Goal: Task Accomplishment & Management: Use online tool/utility

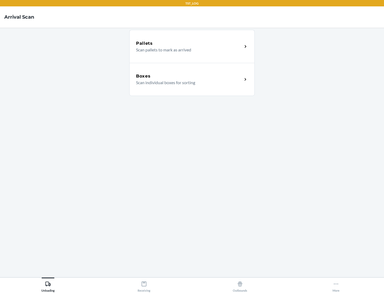
click at [189, 76] on div "Boxes" at bounding box center [189, 76] width 106 height 6
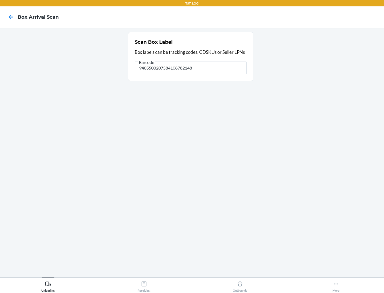
type input "9405500207584108782148"
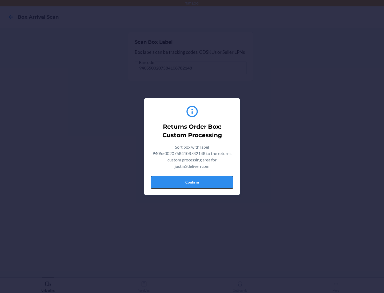
click at [192, 182] on button "Confirm" at bounding box center [192, 182] width 83 height 13
